Goal: Task Accomplishment & Management: Manage account settings

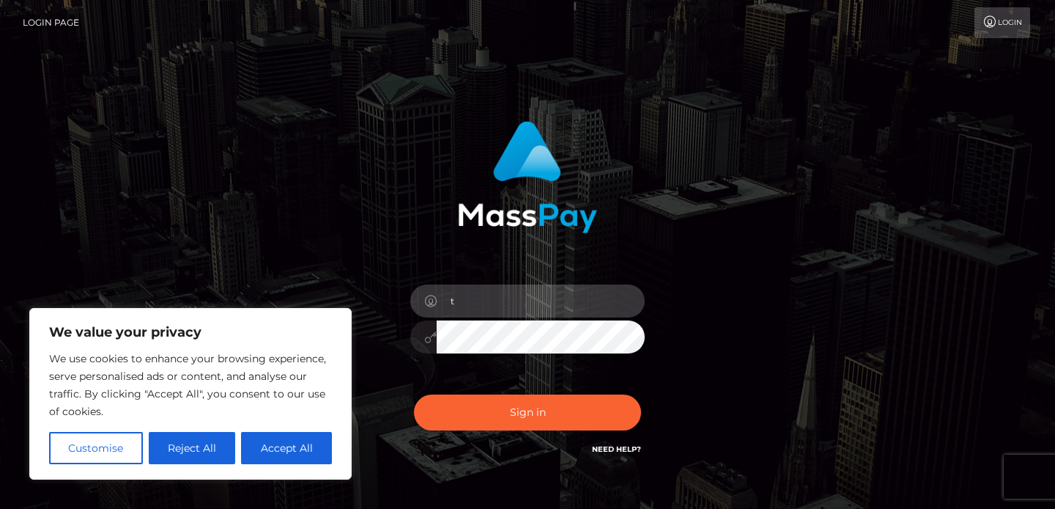
type input "[EMAIL_ADDRESS][DOMAIN_NAME]"
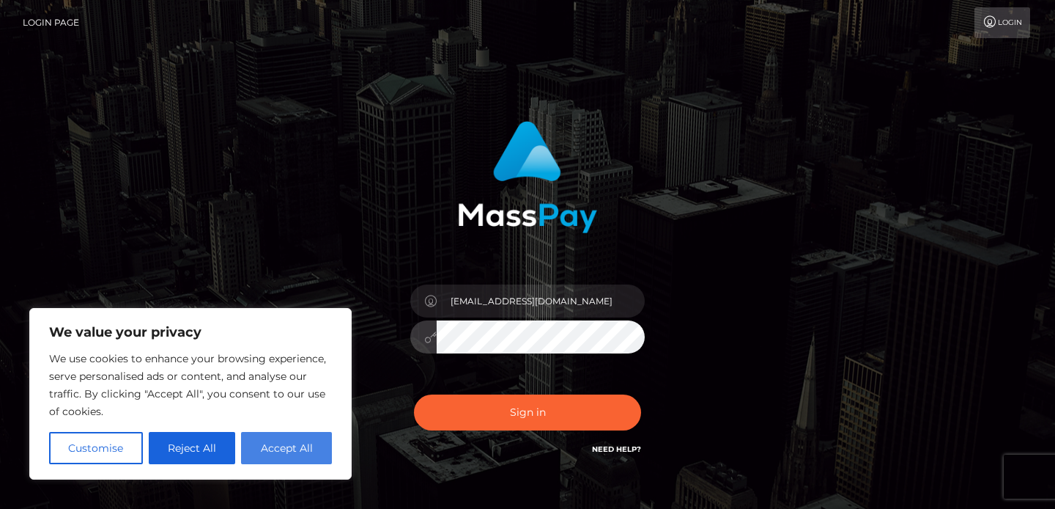
click at [292, 441] on button "Accept All" at bounding box center [286, 448] width 91 height 32
checkbox input "true"
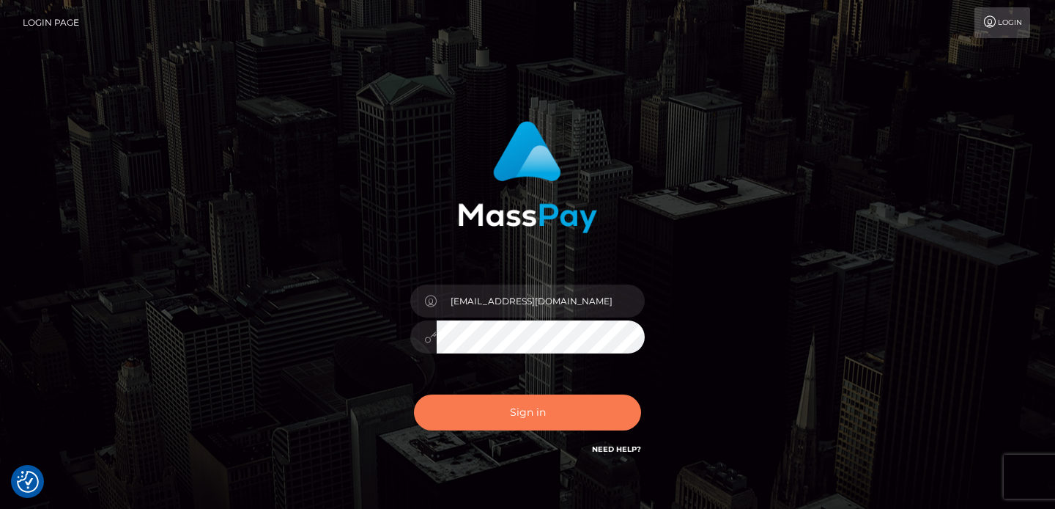
click at [487, 420] on button "Sign in" at bounding box center [527, 412] width 227 height 36
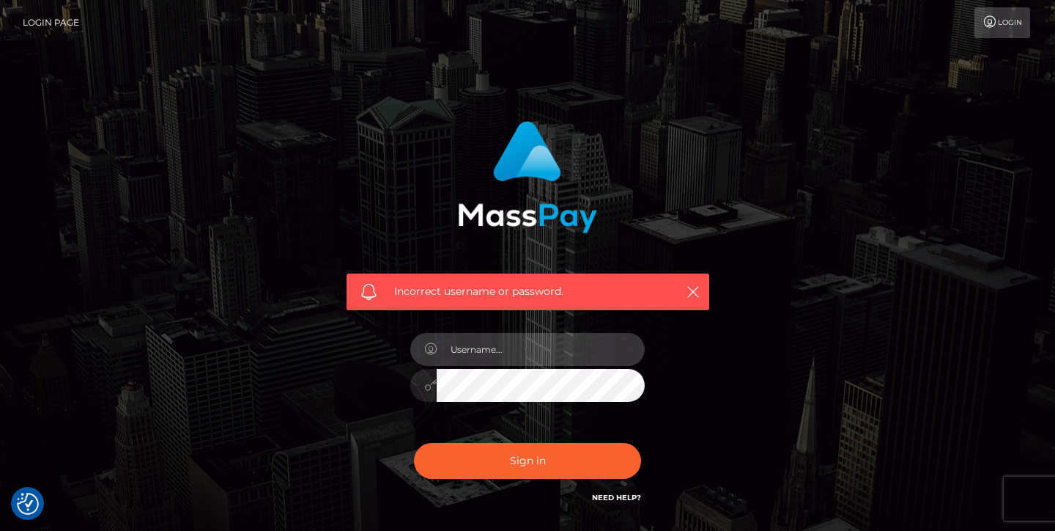
type input "tjikomes@gmail.com"
click at [528, 459] on button "Sign in" at bounding box center [527, 461] width 227 height 36
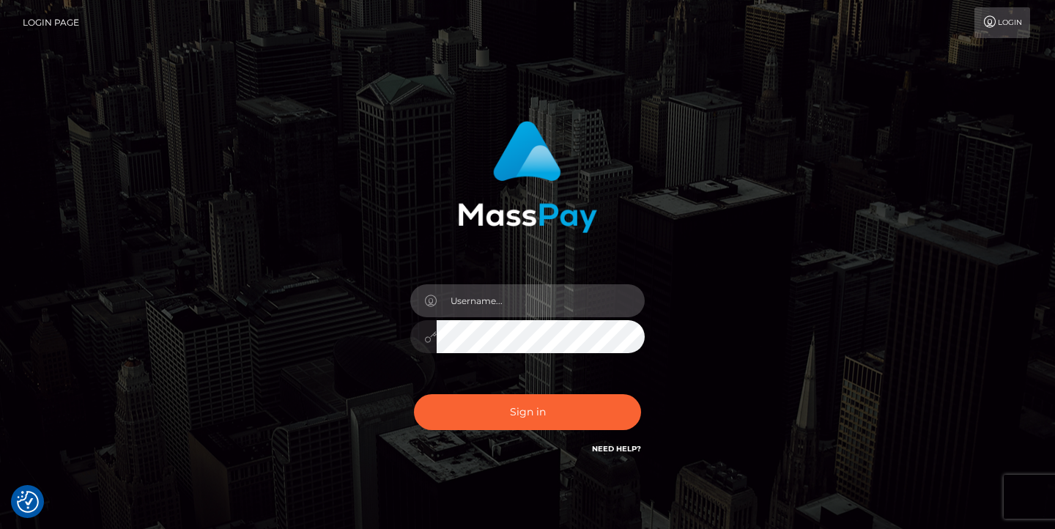
type input "[EMAIL_ADDRESS][DOMAIN_NAME]"
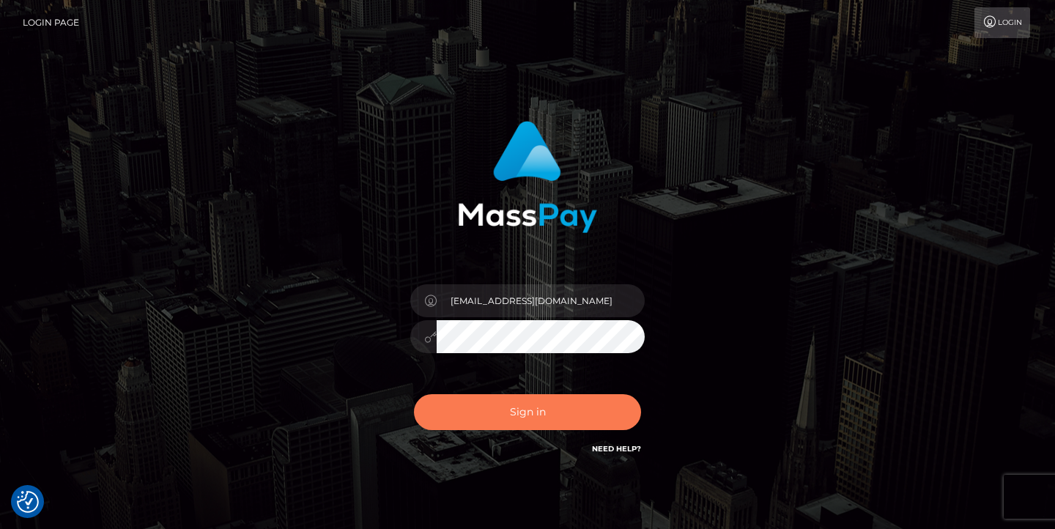
click at [601, 405] on button "Sign in" at bounding box center [527, 412] width 227 height 36
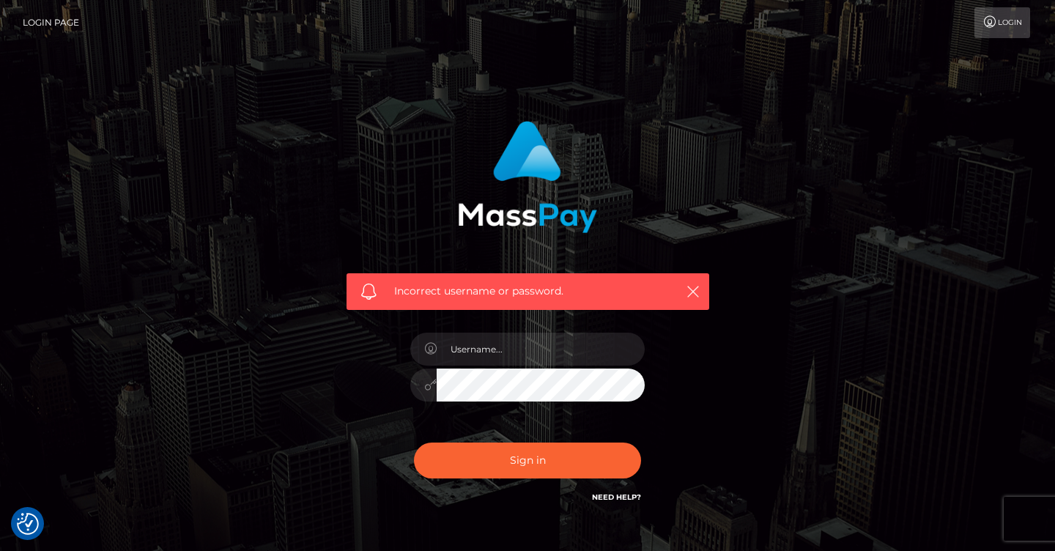
click at [704, 294] on div "Incorrect username or password." at bounding box center [528, 291] width 363 height 37
click at [698, 294] on icon "button" at bounding box center [693, 291] width 15 height 15
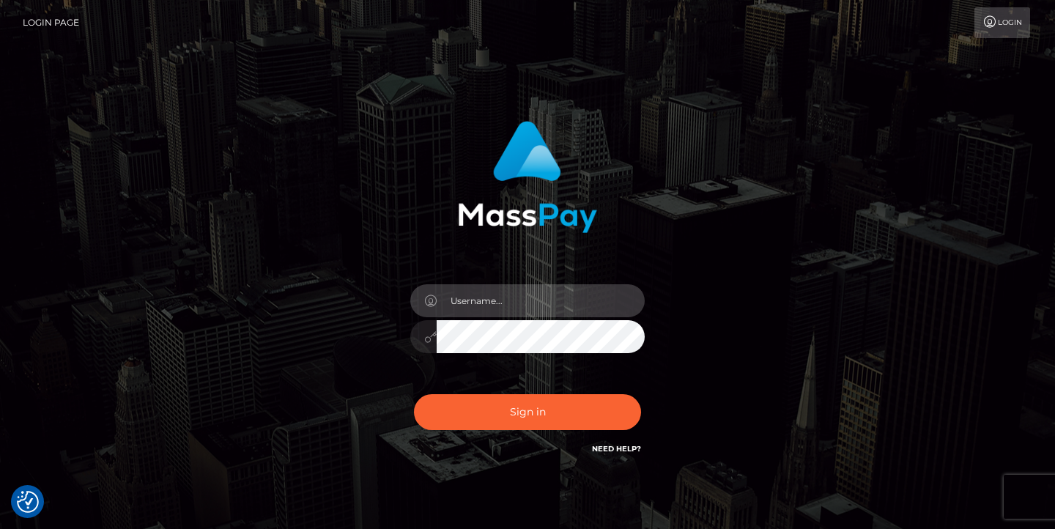
type input "[EMAIL_ADDRESS][DOMAIN_NAME]"
click at [616, 451] on link "Need Help?" at bounding box center [616, 449] width 49 height 10
